Goal: Information Seeking & Learning: Learn about a topic

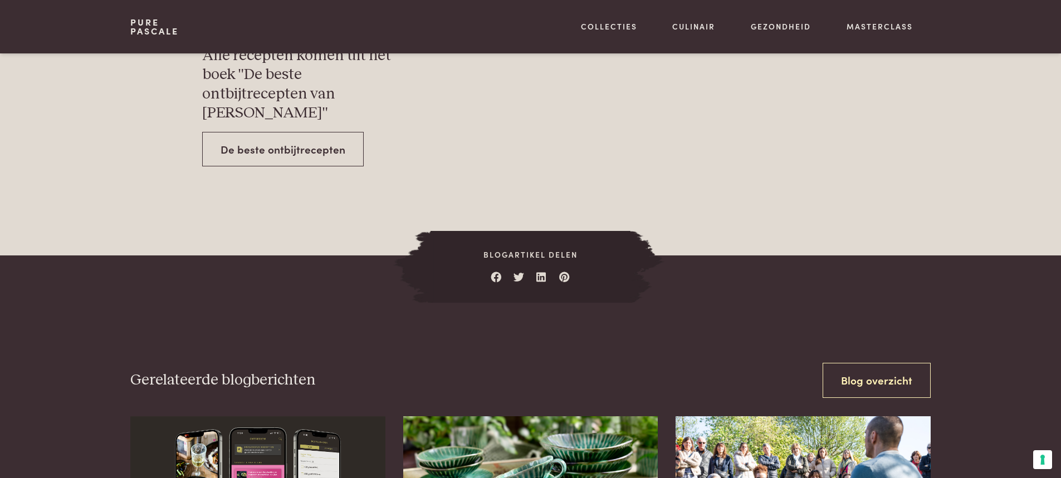
scroll to position [4009, 0]
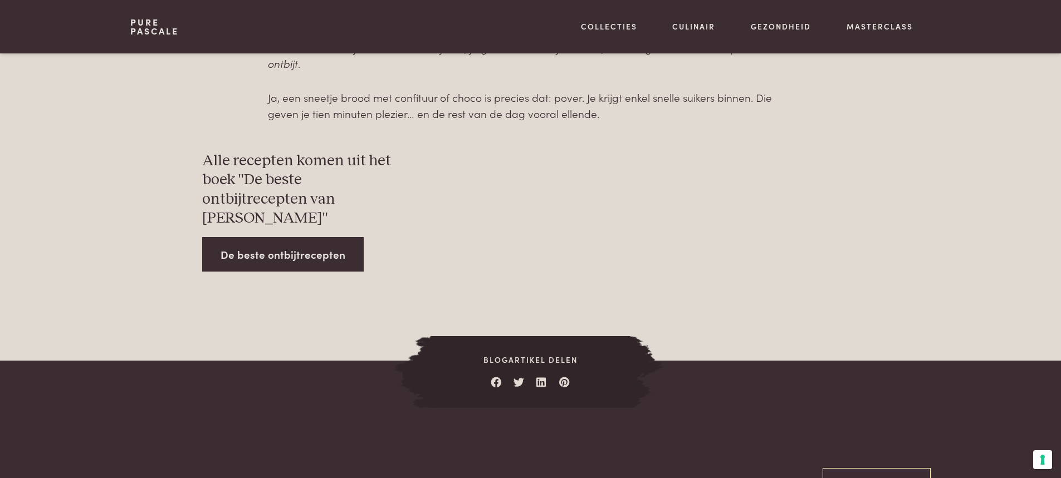
click at [248, 237] on link "De beste ontbijtrecepten" at bounding box center [282, 254] width 161 height 35
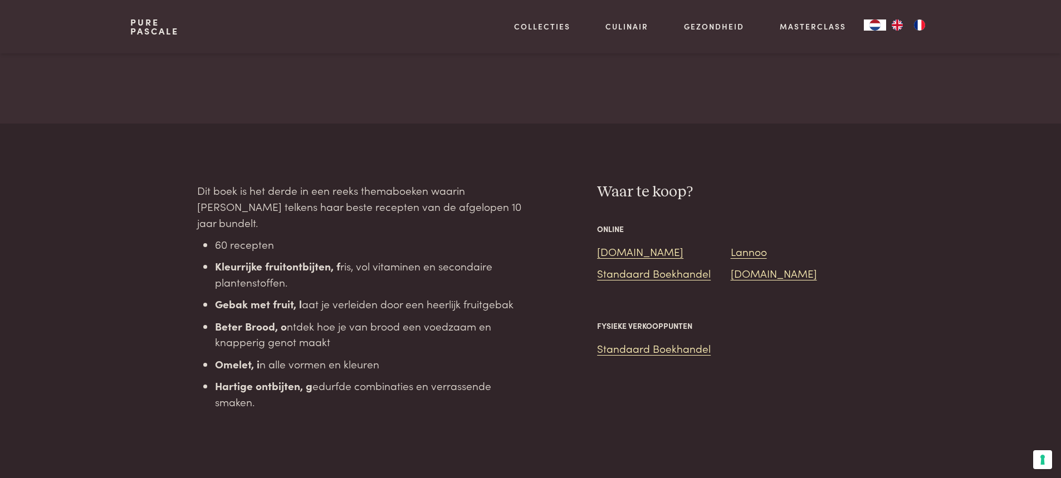
scroll to position [780, 0]
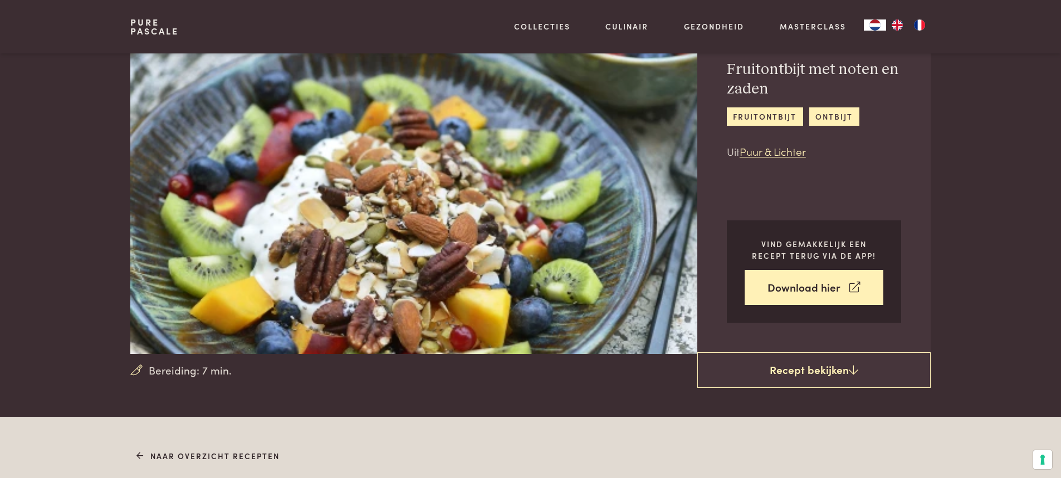
scroll to position [56, 0]
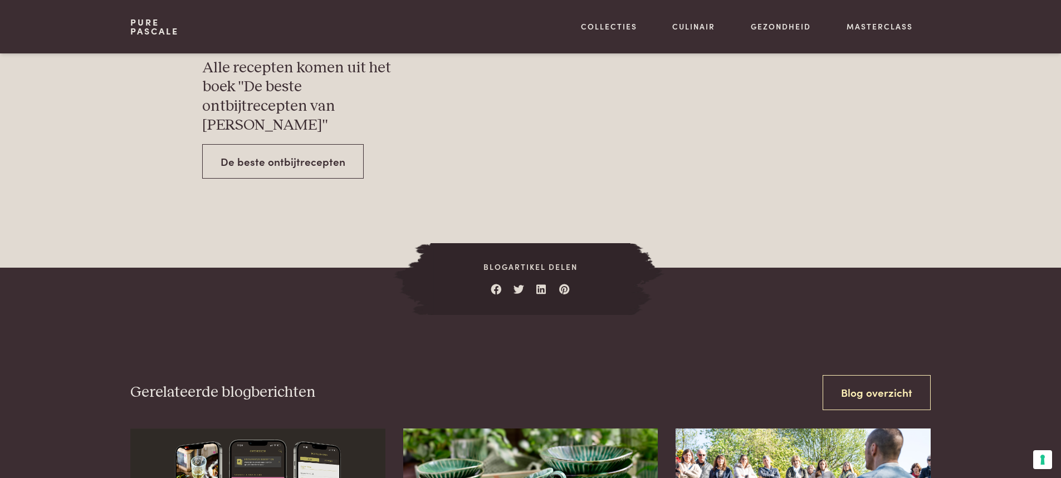
scroll to position [4120, 0]
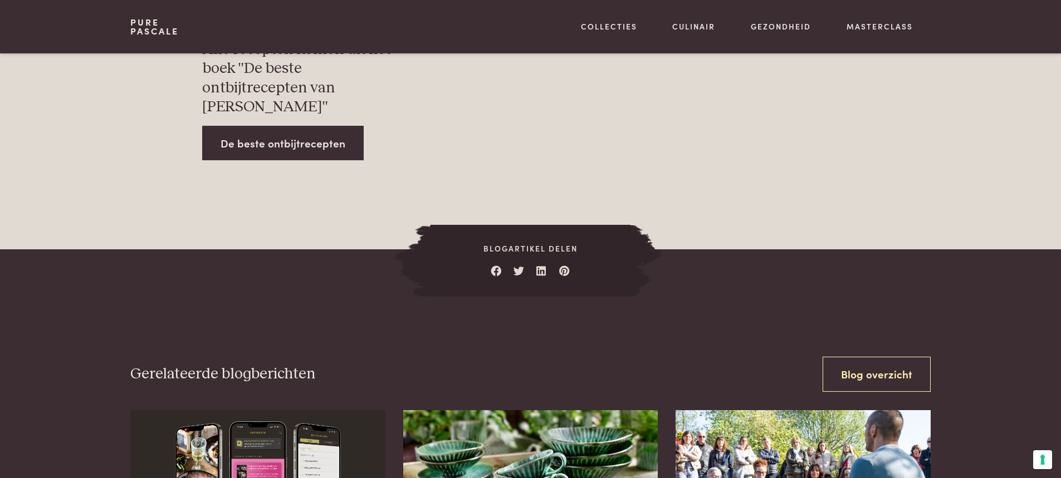
click at [259, 126] on link "De beste ontbijtrecepten" at bounding box center [282, 143] width 161 height 35
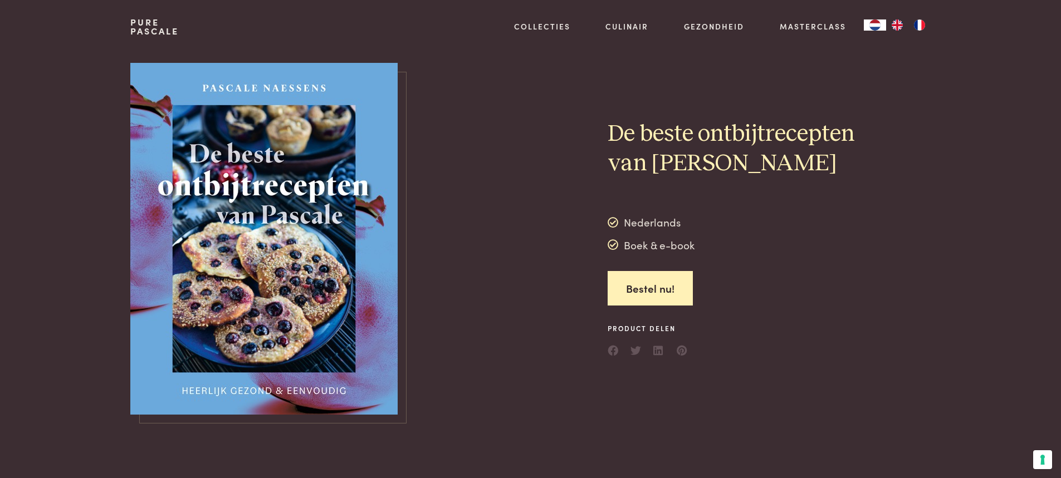
click at [996, 274] on section "De beste ontbijtrecepten van [PERSON_NAME] Nederlands Boek & e-book Bestel nu! …" at bounding box center [530, 238] width 1061 height 371
click at [350, 305] on img at bounding box center [263, 239] width 267 height 352
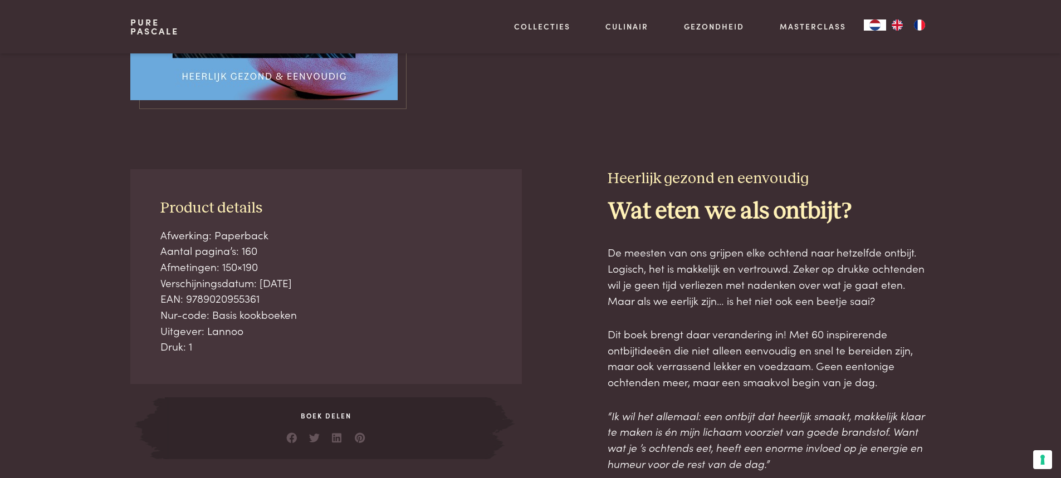
scroll to position [334, 0]
